Goal: Task Accomplishment & Management: Complete application form

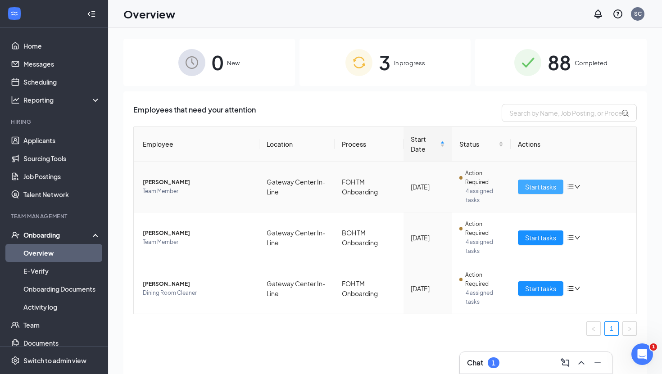
click at [540, 188] on span "Start tasks" at bounding box center [540, 187] width 31 height 10
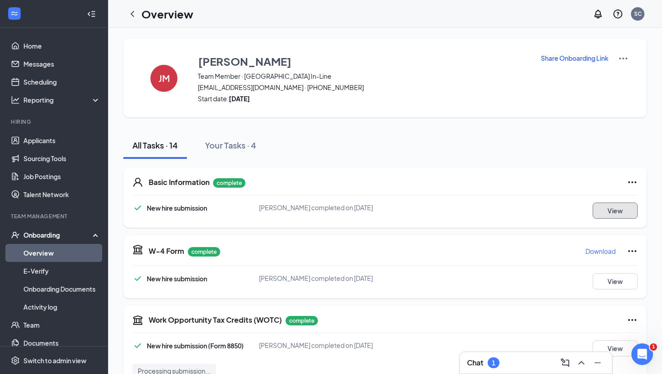
click at [600, 217] on button "View" at bounding box center [614, 211] width 45 height 16
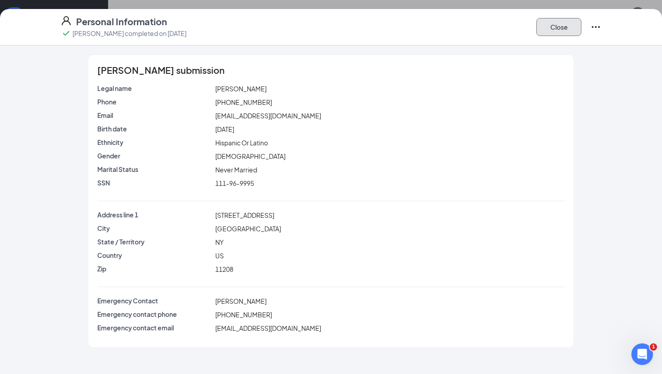
click at [558, 18] on button "Close" at bounding box center [558, 27] width 45 height 18
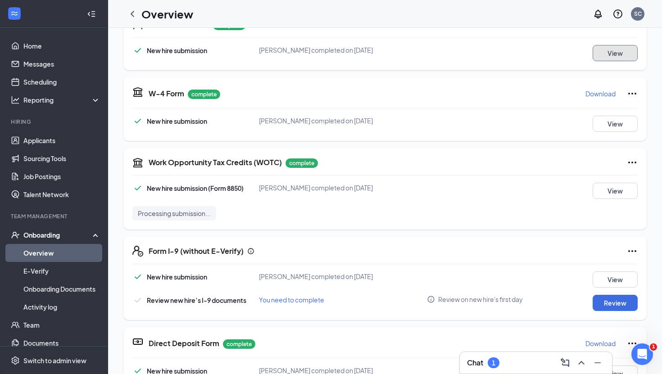
scroll to position [158, 0]
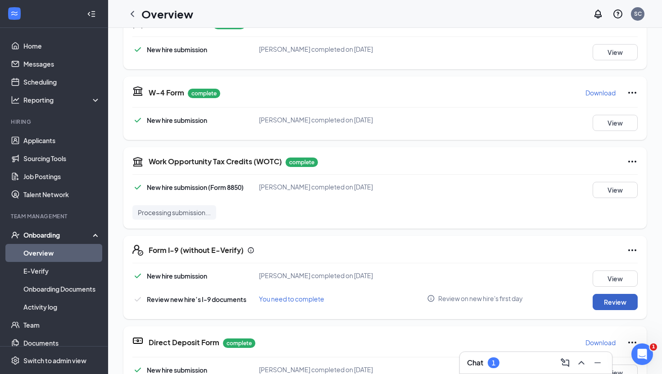
click at [618, 302] on button "Review" at bounding box center [614, 302] width 45 height 16
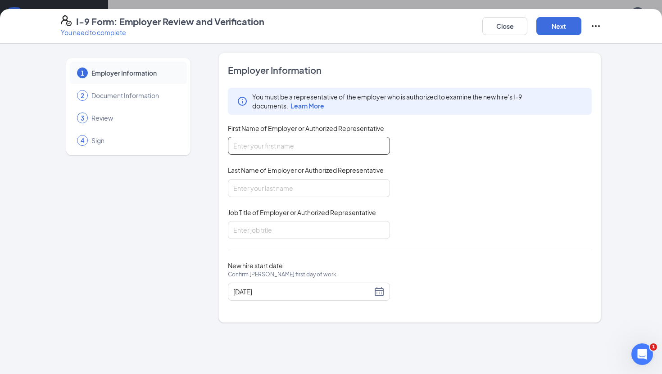
click at [316, 147] on input "First Name of Employer or Authorized Representative" at bounding box center [309, 146] width 162 height 18
type input "[PERSON_NAME]"
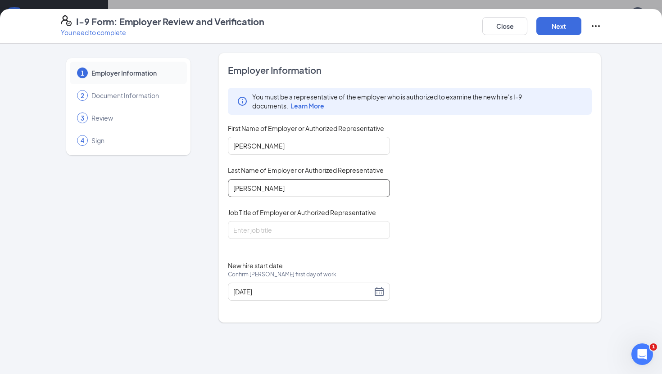
type input "[PERSON_NAME]"
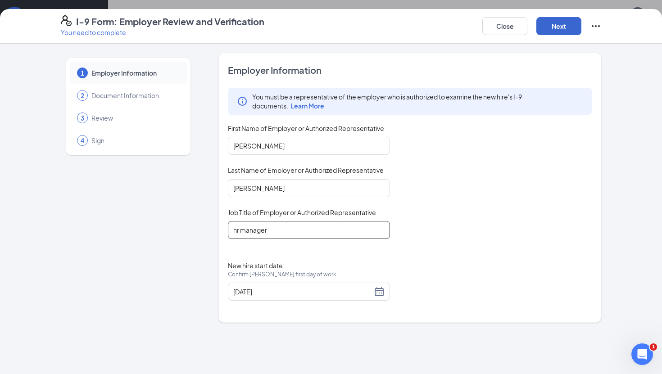
type input "hr manager"
click at [573, 26] on button "Next" at bounding box center [558, 26] width 45 height 18
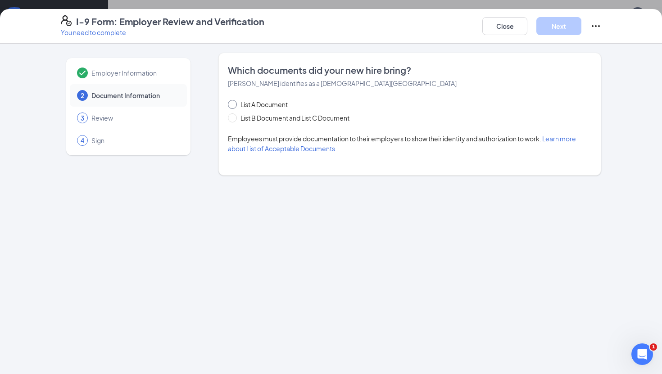
click at [265, 105] on span "List A Document" at bounding box center [264, 104] width 54 height 10
click at [234, 105] on input "List A Document" at bounding box center [231, 103] width 6 height 6
radio input "true"
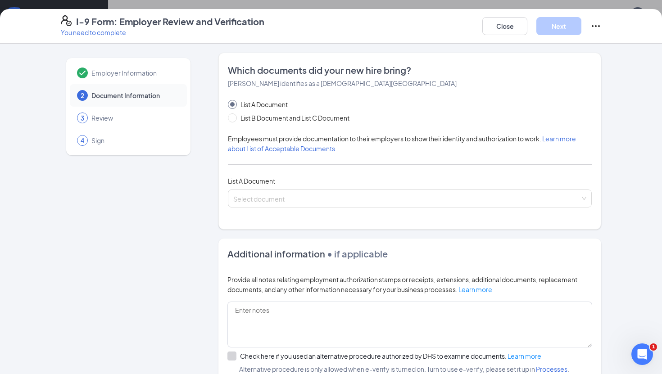
click at [286, 188] on div "List A Document List B Document and List C Document Employees must provide docu…" at bounding box center [410, 153] width 364 height 108
click at [283, 194] on input "search" at bounding box center [406, 197] width 347 height 14
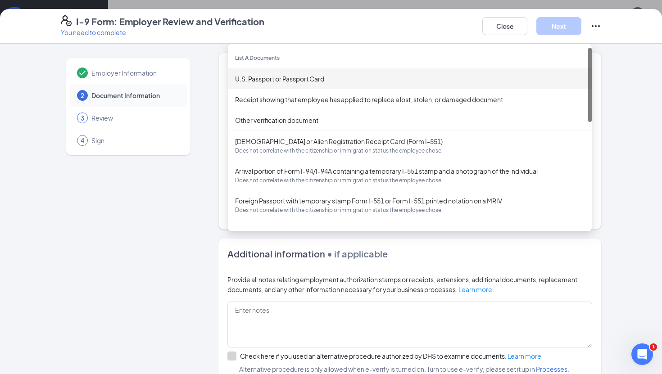
click at [286, 82] on div "U.S. Passport or Passport Card" at bounding box center [409, 79] width 349 height 10
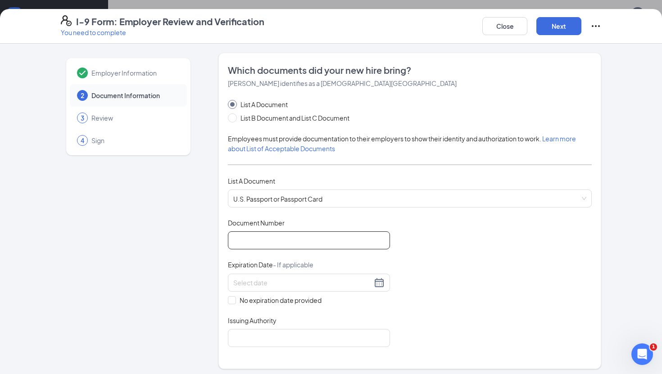
click at [267, 246] on input "Document Number" at bounding box center [309, 240] width 162 height 18
type input "A11455494"
click at [266, 280] on input at bounding box center [302, 283] width 139 height 10
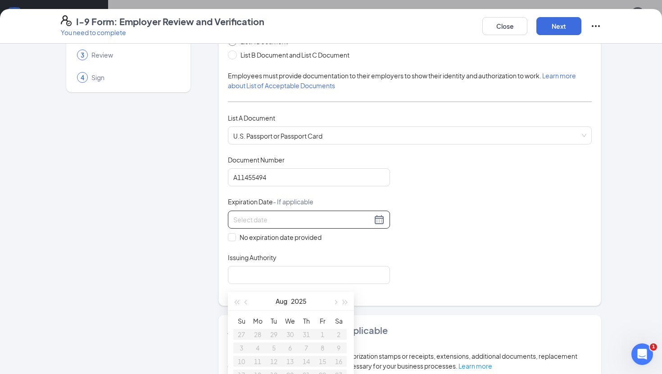
scroll to position [65, 0]
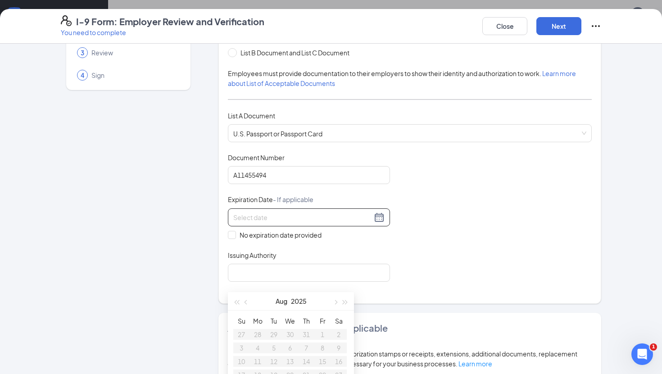
click at [469, 240] on div "Document Title U.S. Passport or Passport Card Document Number [PASSPORT] Expira…" at bounding box center [410, 217] width 364 height 129
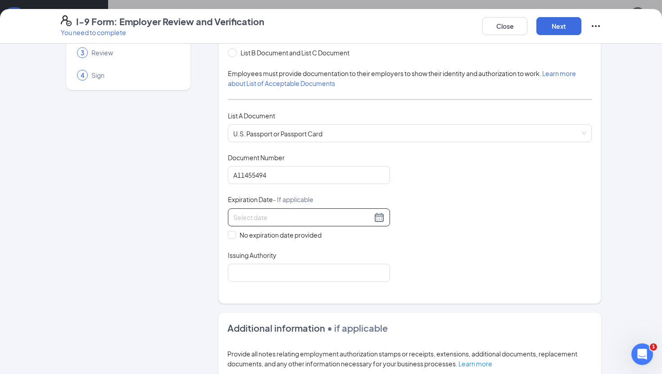
click at [333, 215] on input at bounding box center [302, 217] width 139 height 10
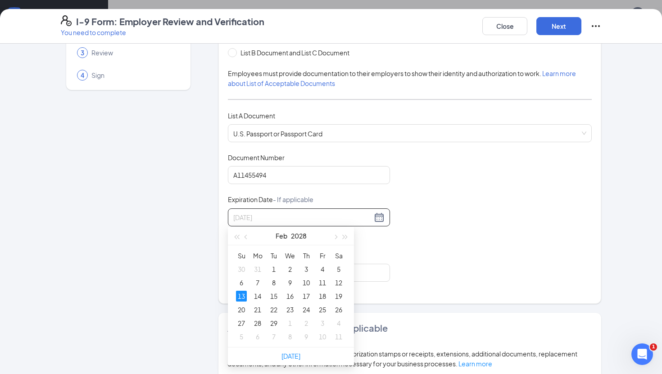
click at [240, 296] on div "13" at bounding box center [241, 296] width 11 height 11
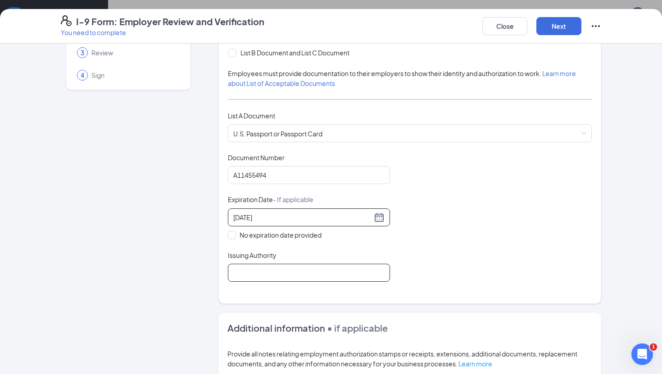
type input "[DATE]"
click at [293, 267] on input "Issuing Authority" at bounding box center [309, 273] width 162 height 18
type input "the united states of america"
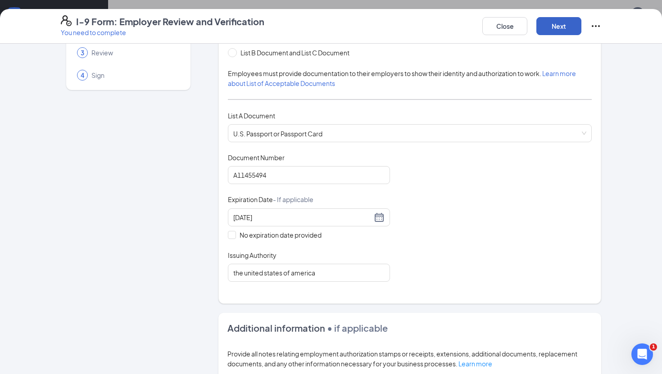
click at [553, 25] on button "Next" at bounding box center [558, 26] width 45 height 18
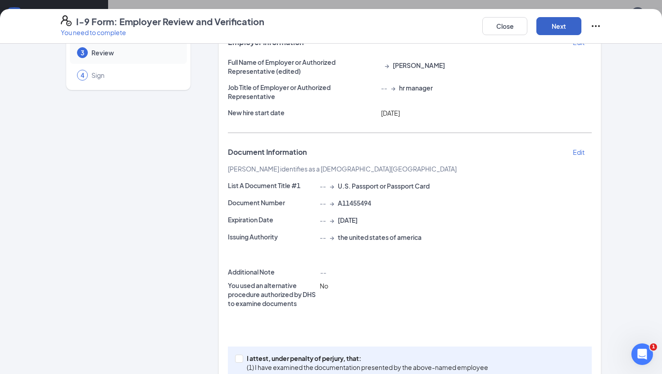
scroll to position [108, 0]
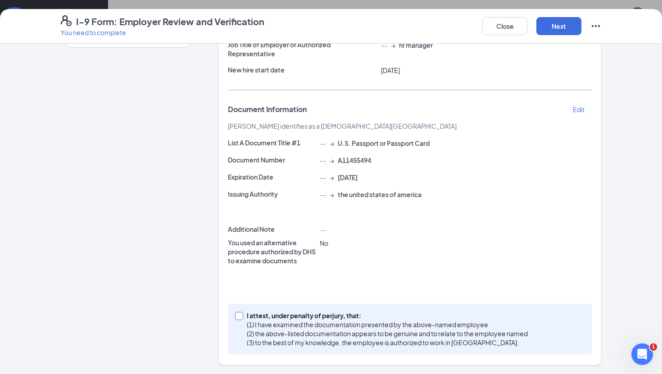
click at [238, 316] on input "I attest, under penalty of [PERSON_NAME], that: (1) I have examined the documen…" at bounding box center [238, 315] width 6 height 6
checkbox input "true"
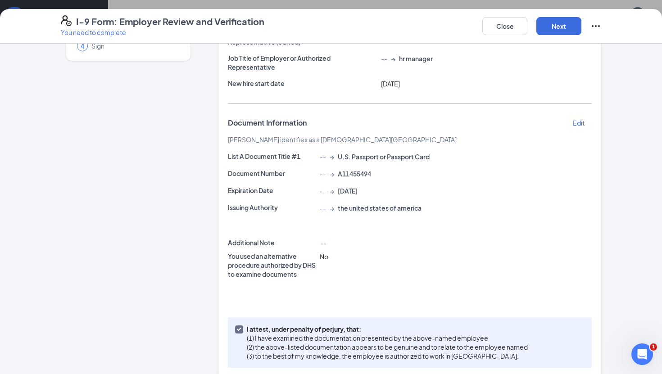
scroll to position [90, 0]
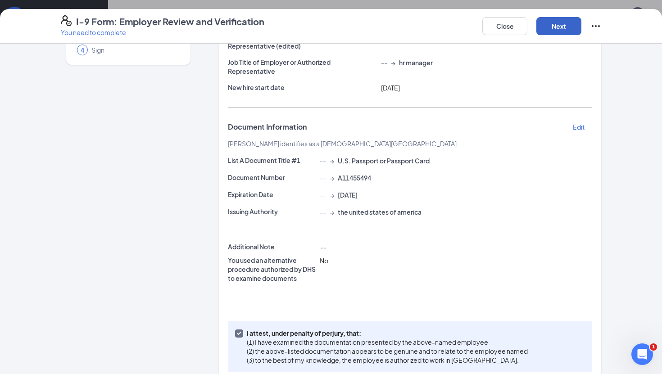
click at [562, 31] on button "Next" at bounding box center [558, 26] width 45 height 18
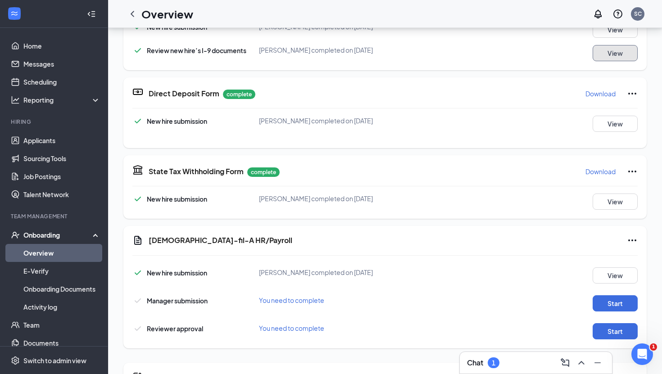
scroll to position [240, 0]
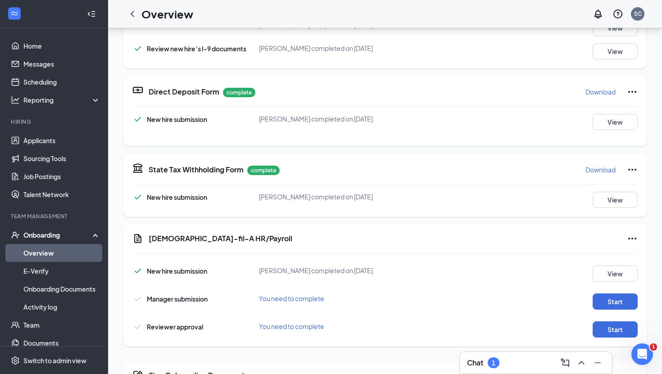
click at [620, 304] on div "New hire submission [PERSON_NAME] completed on [DATE] View Manager submission Y…" at bounding box center [384, 299] width 505 height 77
click at [620, 293] on button "Start" at bounding box center [614, 301] width 45 height 16
click at [624, 321] on button "Start" at bounding box center [614, 329] width 45 height 16
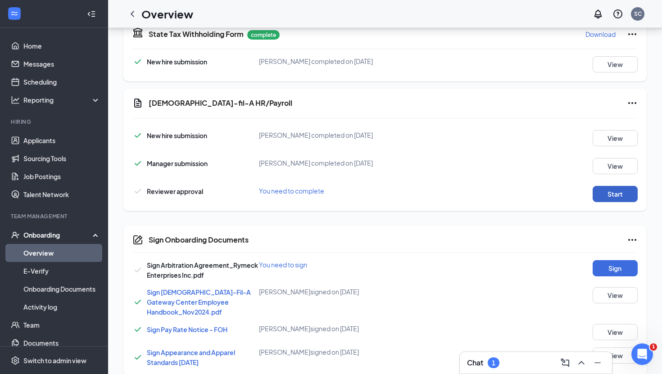
scroll to position [379, 0]
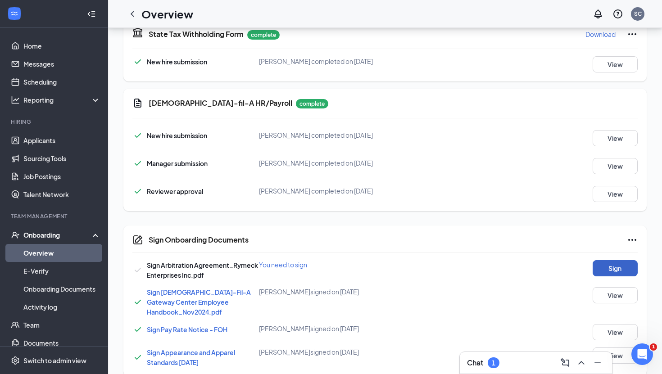
click at [603, 266] on button "Sign" at bounding box center [614, 268] width 45 height 16
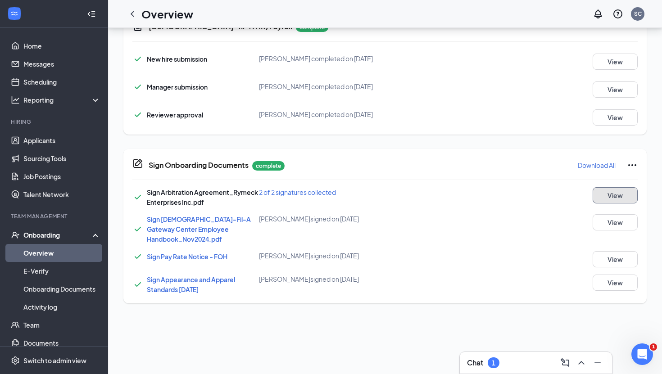
scroll to position [0, 0]
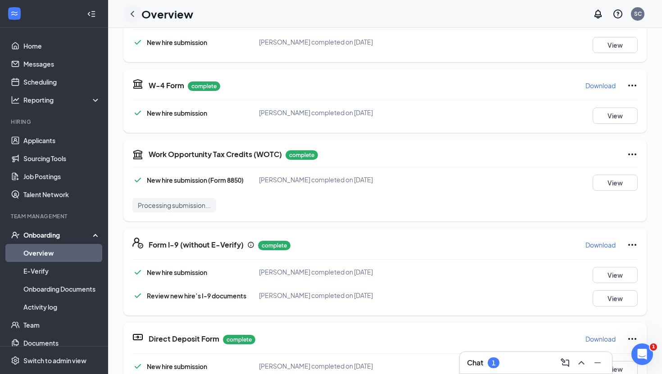
click at [133, 11] on icon "ChevronLeft" at bounding box center [133, 14] width 4 height 6
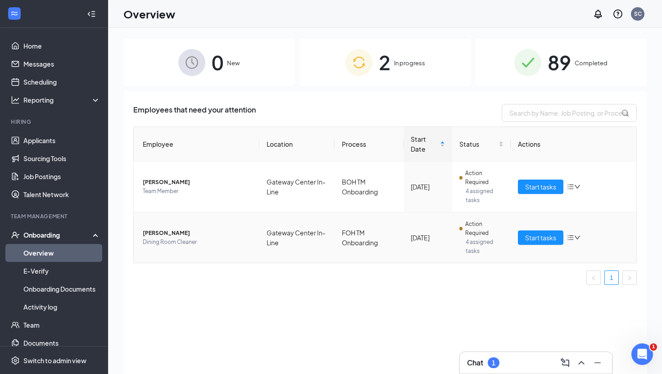
scroll to position [2, 0]
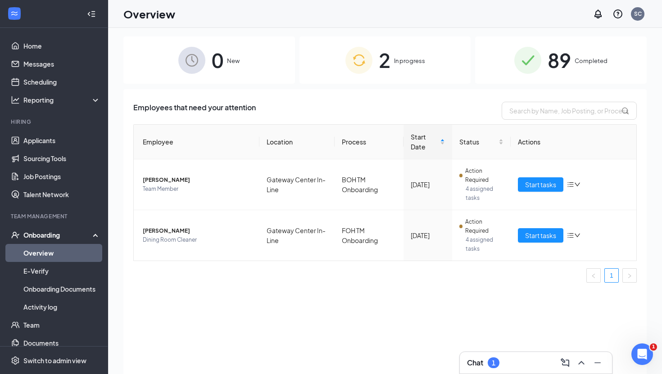
click at [355, 70] on img at bounding box center [358, 60] width 27 height 27
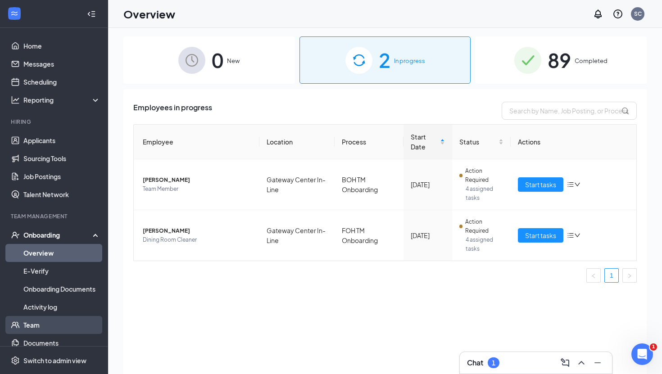
click at [43, 325] on link "Team" at bounding box center [61, 325] width 77 height 18
